Goal: Register for event/course

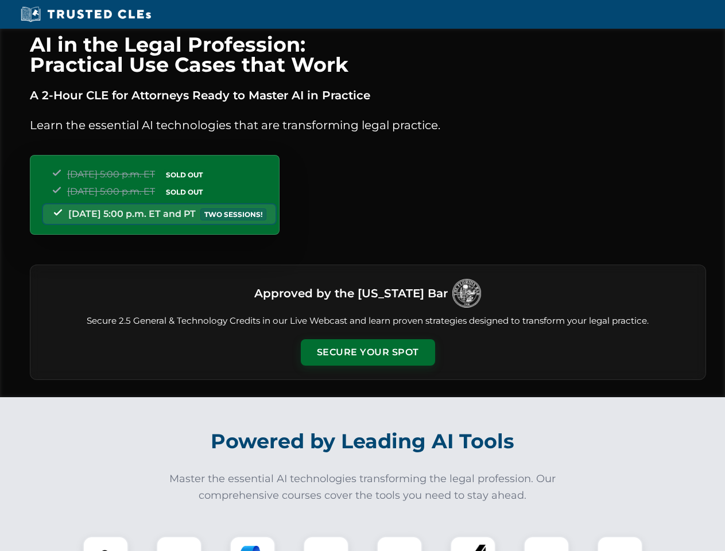
click at [367, 352] on button "Secure Your Spot" at bounding box center [368, 352] width 134 height 26
click at [106, 544] on img at bounding box center [105, 558] width 33 height 33
click at [179, 544] on div at bounding box center [179, 559] width 46 height 46
